Goal: Find specific page/section: Find specific page/section

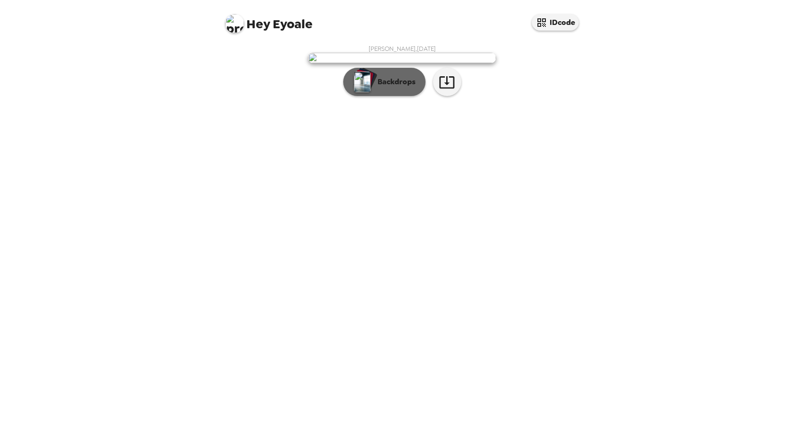
click at [383, 87] on p "Backdrops" at bounding box center [394, 81] width 43 height 11
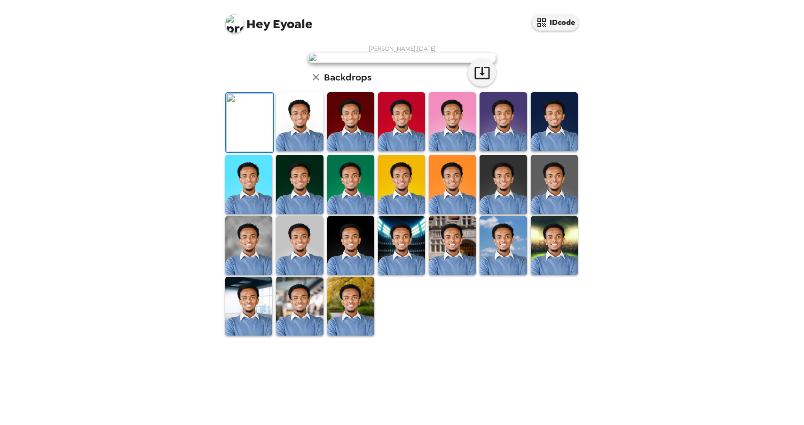
scroll to position [4, 0]
